Goal: Transaction & Acquisition: Purchase product/service

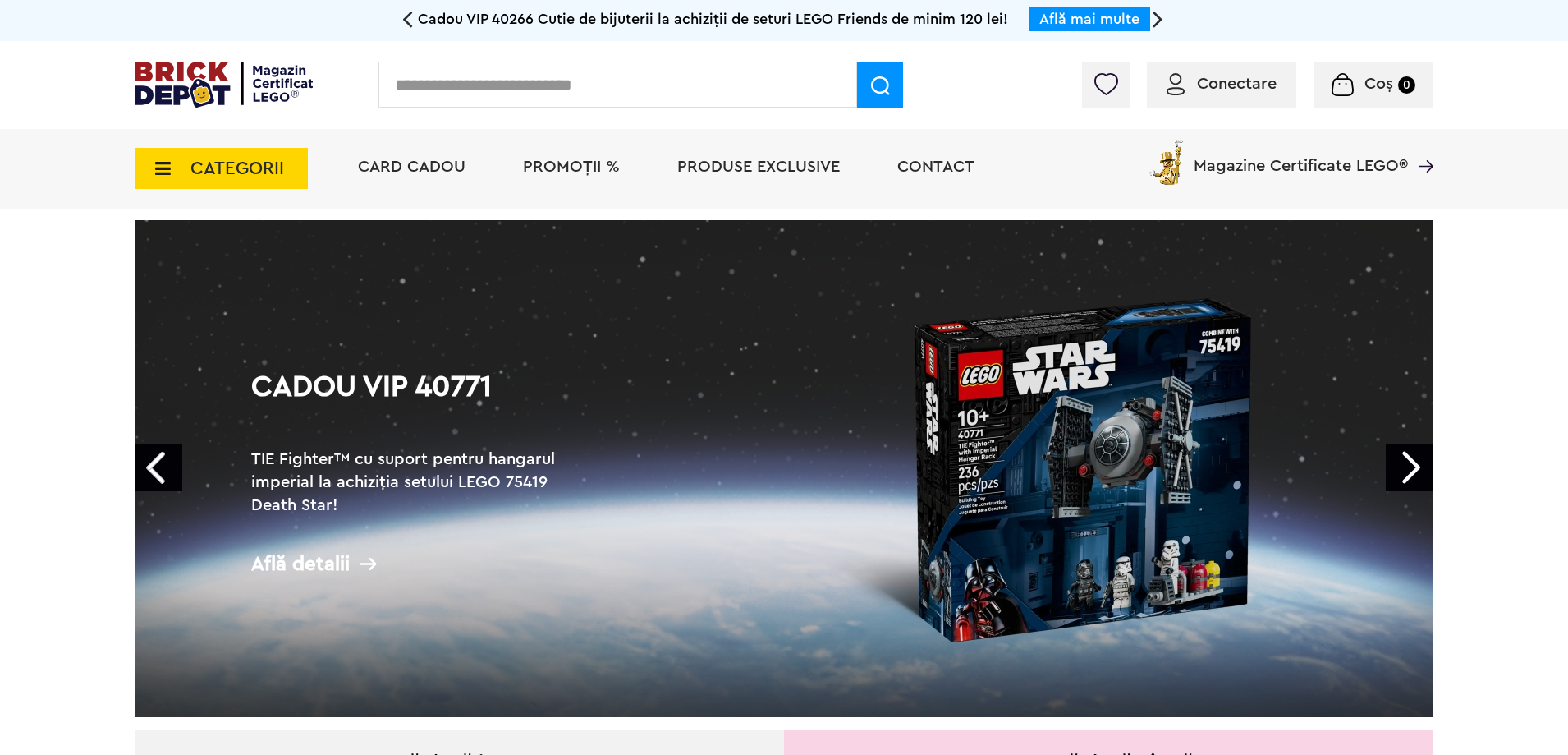
click at [399, 17] on div "Cadou VIP 40266 Cutie de bijuterii la achiziții de seturi LEGO Friends de minim…" at bounding box center [784, 20] width 1568 height 41
click at [408, 17] on icon at bounding box center [407, 18] width 11 height 29
click at [1032, 21] on link "Explorează" at bounding box center [1014, 18] width 75 height 14
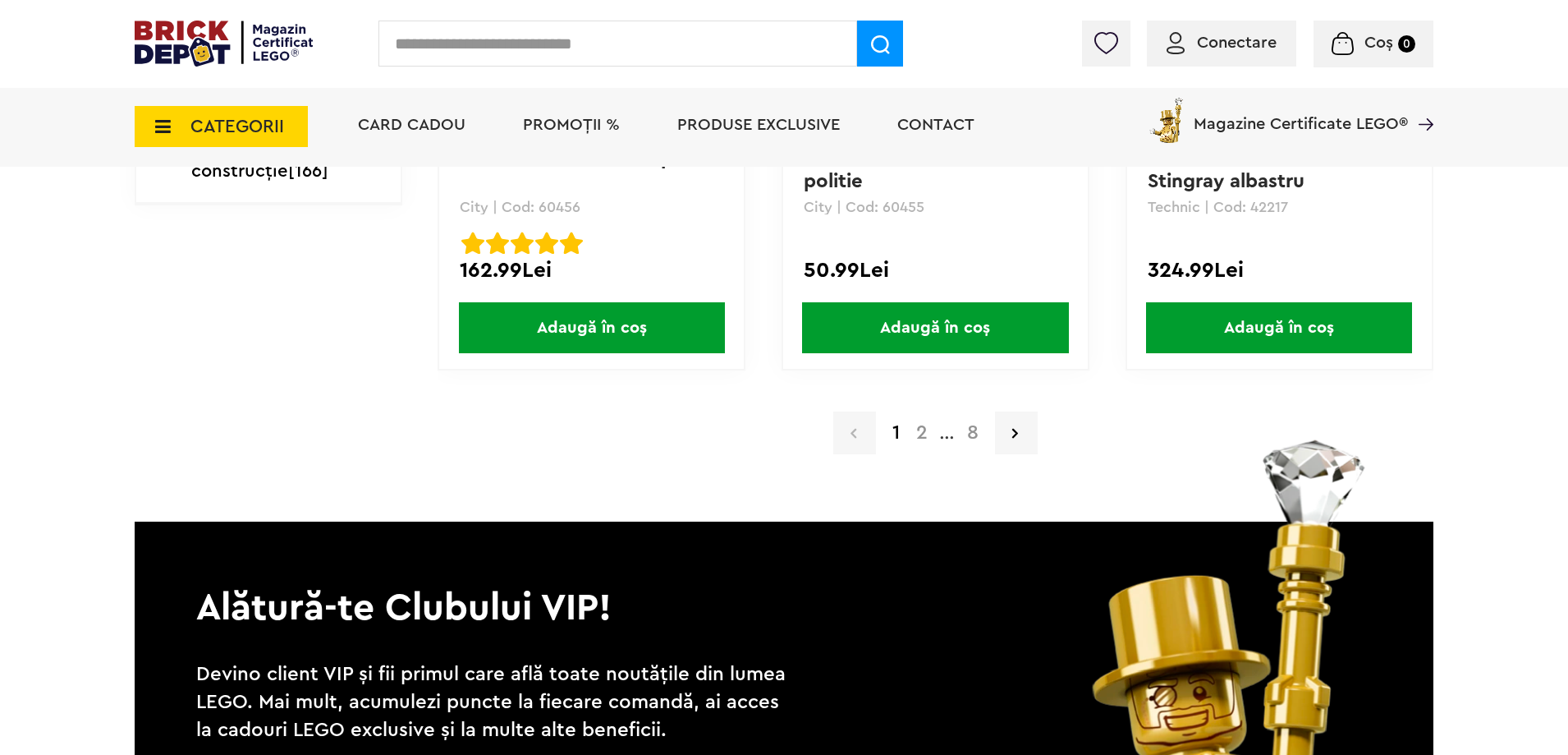
scroll to position [3531, 0]
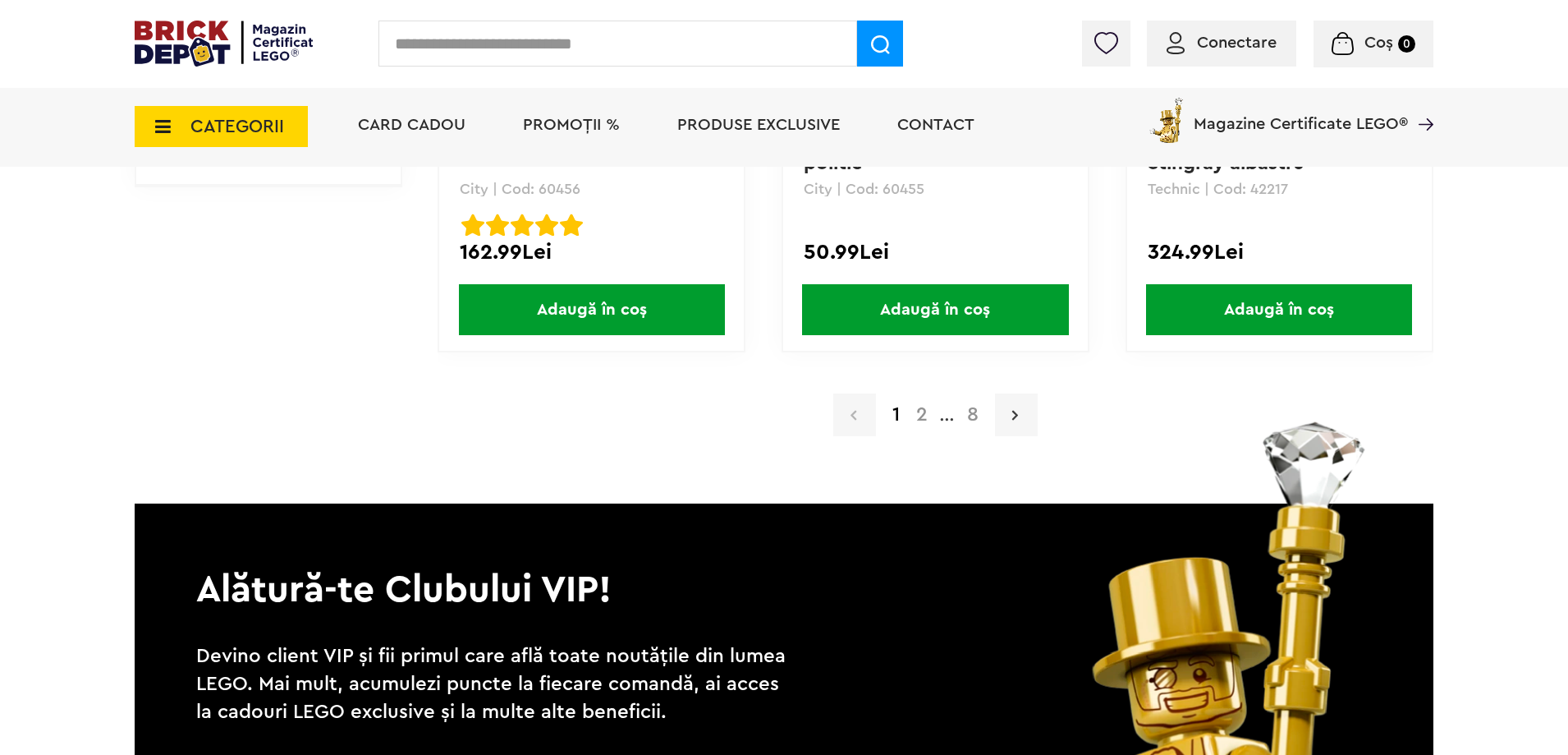
click at [1000, 407] on link at bounding box center [1016, 414] width 43 height 43
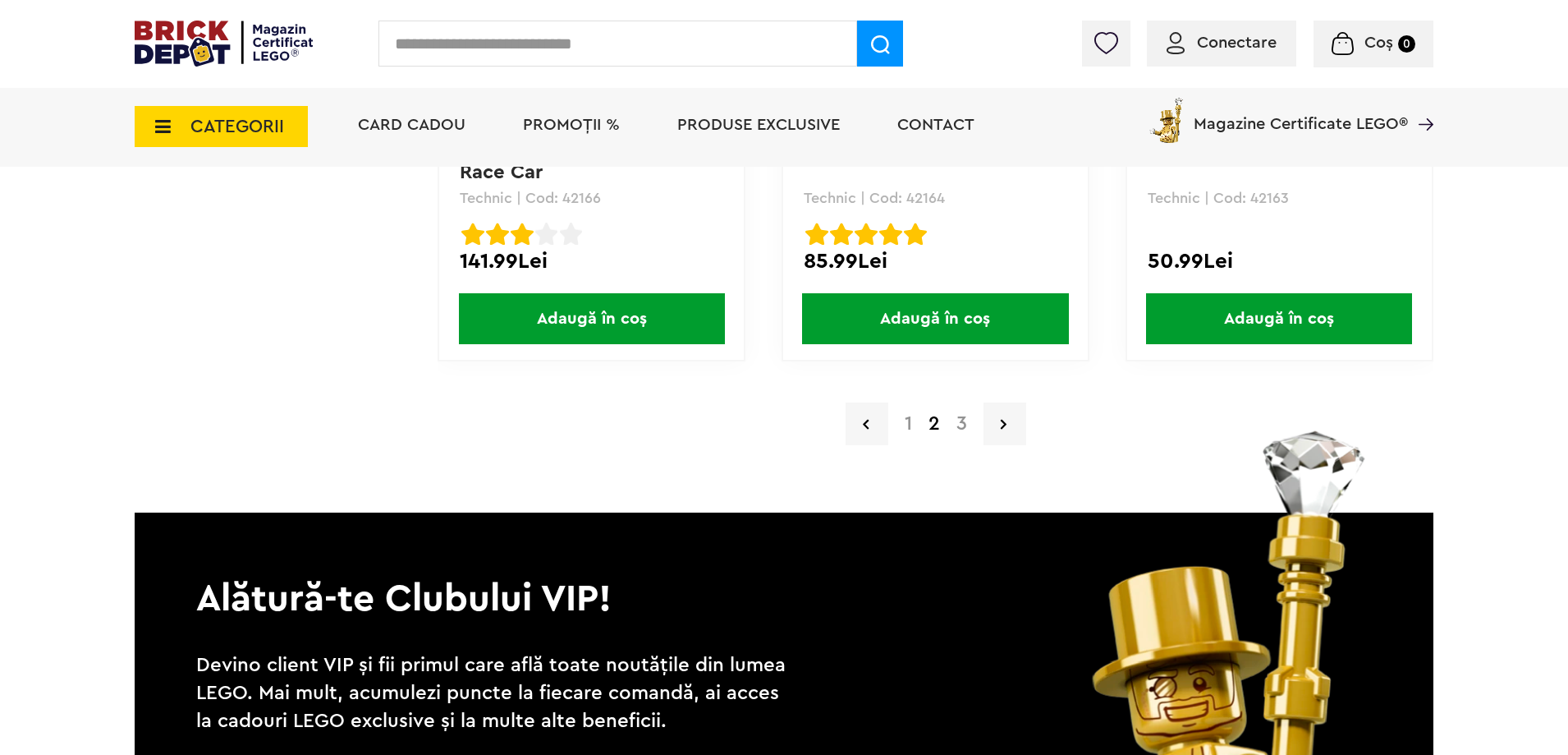
scroll to position [3531, 0]
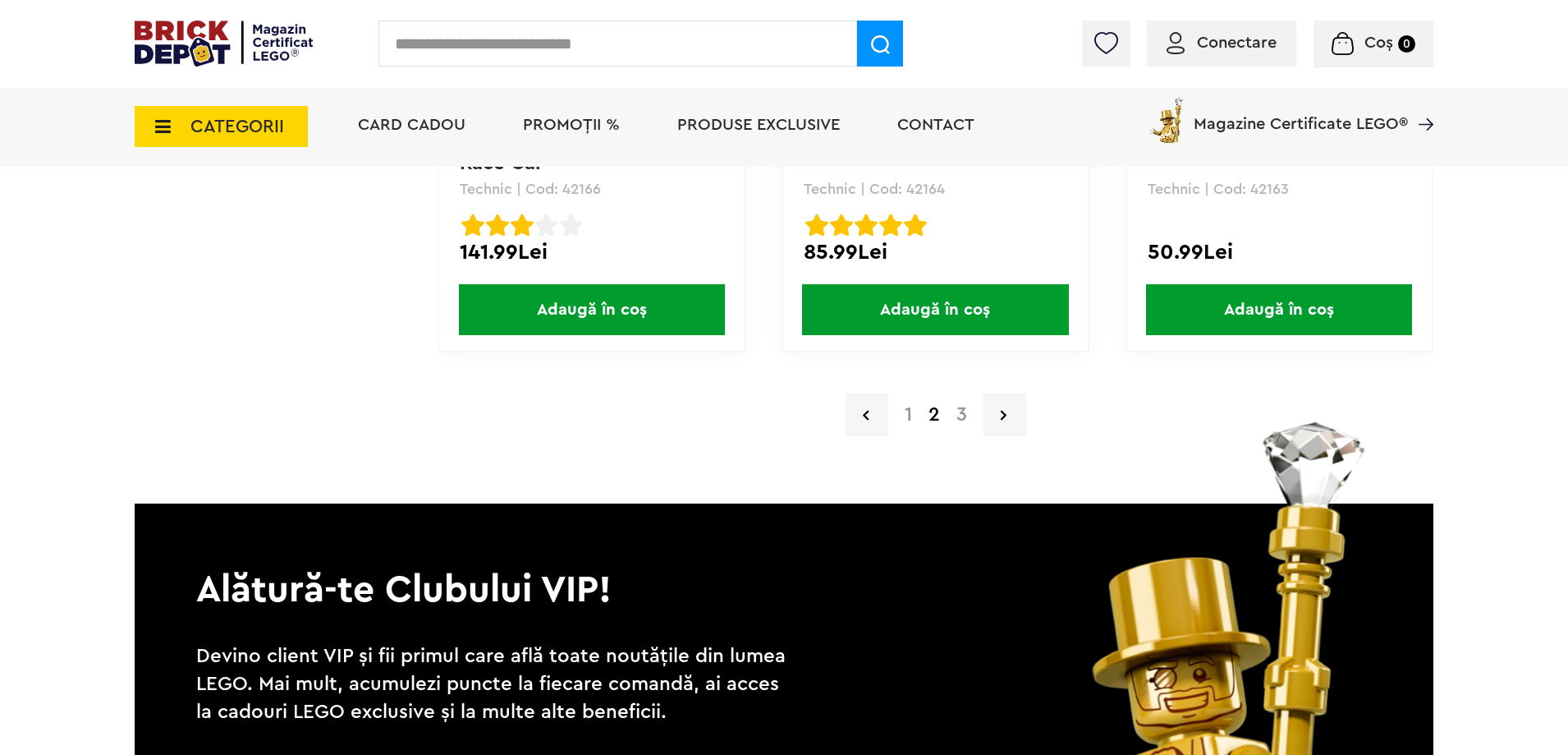
click at [962, 408] on a=LEGO%20Technic&lego=1&order=1&page=3"] "3" at bounding box center [961, 414] width 27 height 20
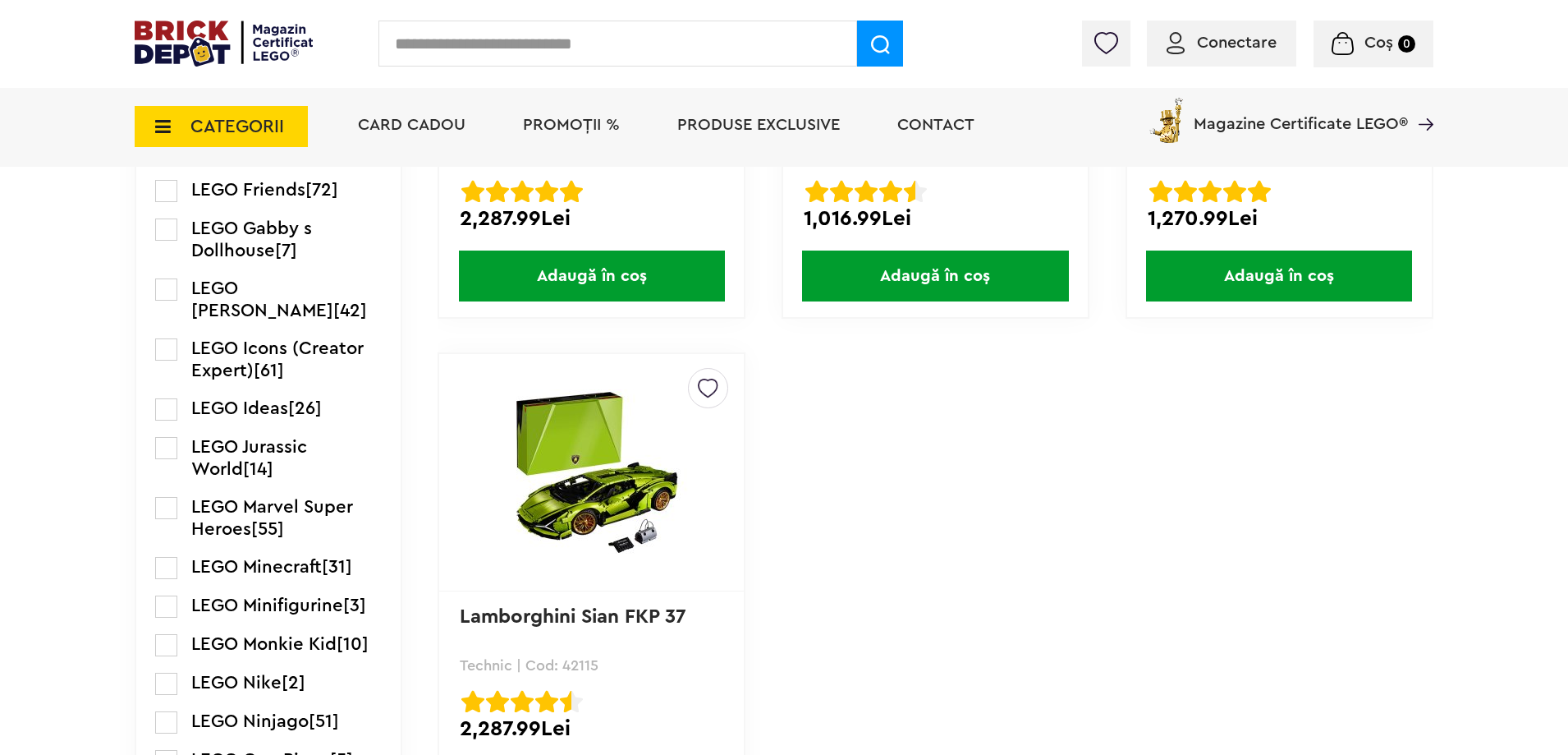
scroll to position [2053, 0]
